Goal: Information Seeking & Learning: Find specific fact

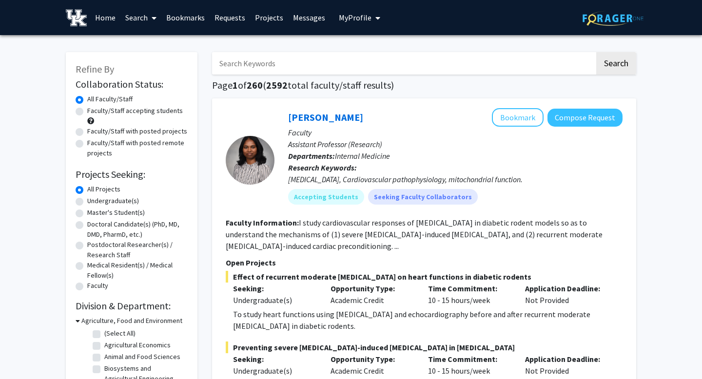
click at [318, 71] on input "Search Keywords" at bounding box center [403, 63] width 383 height 22
type input "[PERSON_NAME]"
click at [596, 52] on button "Search" at bounding box center [616, 63] width 40 height 22
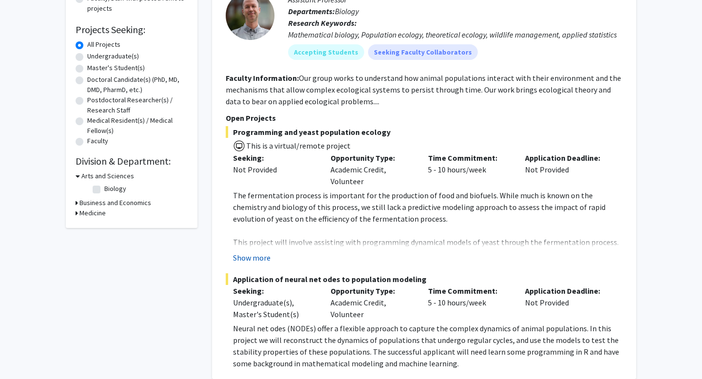
scroll to position [146, 0]
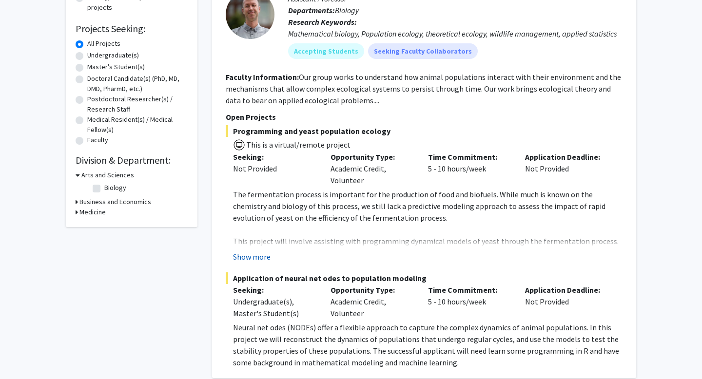
click at [251, 257] on button "Show more" at bounding box center [252, 257] width 38 height 12
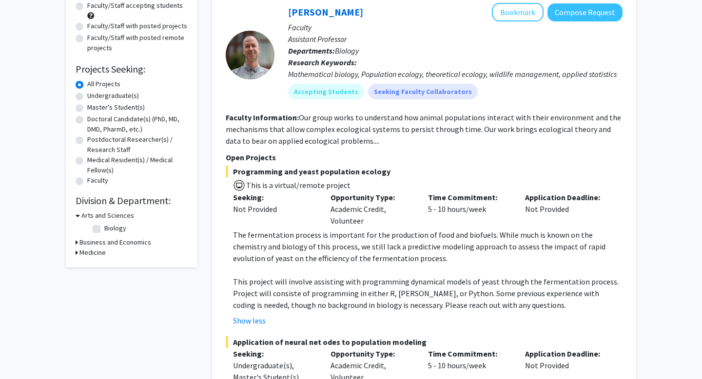
scroll to position [108, 0]
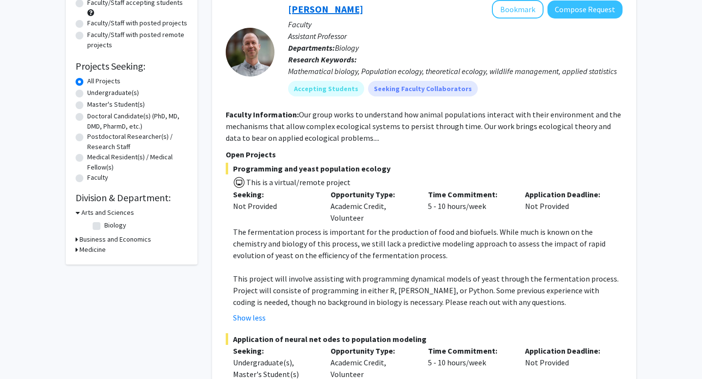
click at [305, 9] on link "[PERSON_NAME]" at bounding box center [325, 9] width 75 height 12
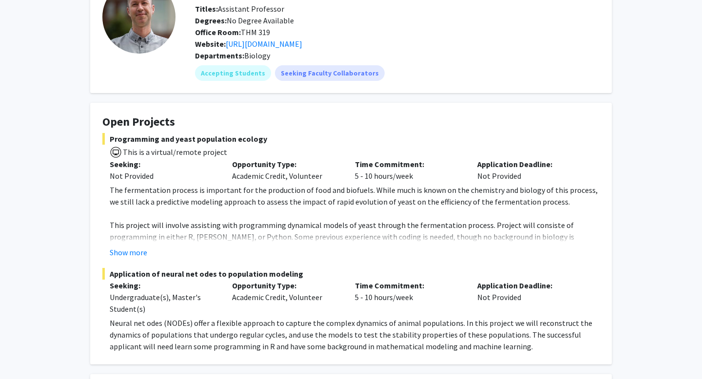
scroll to position [73, 0]
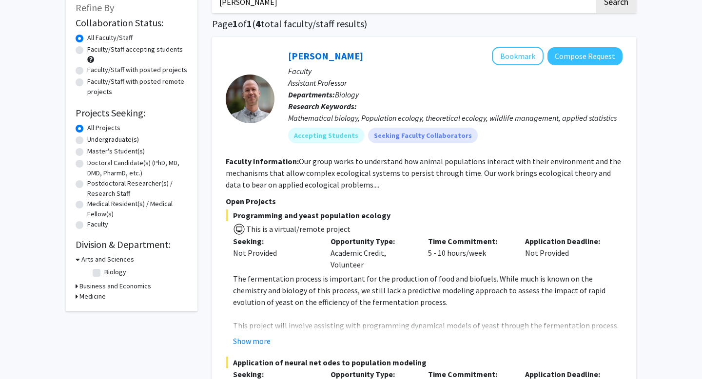
scroll to position [56, 0]
